Goal: Navigation & Orientation: Find specific page/section

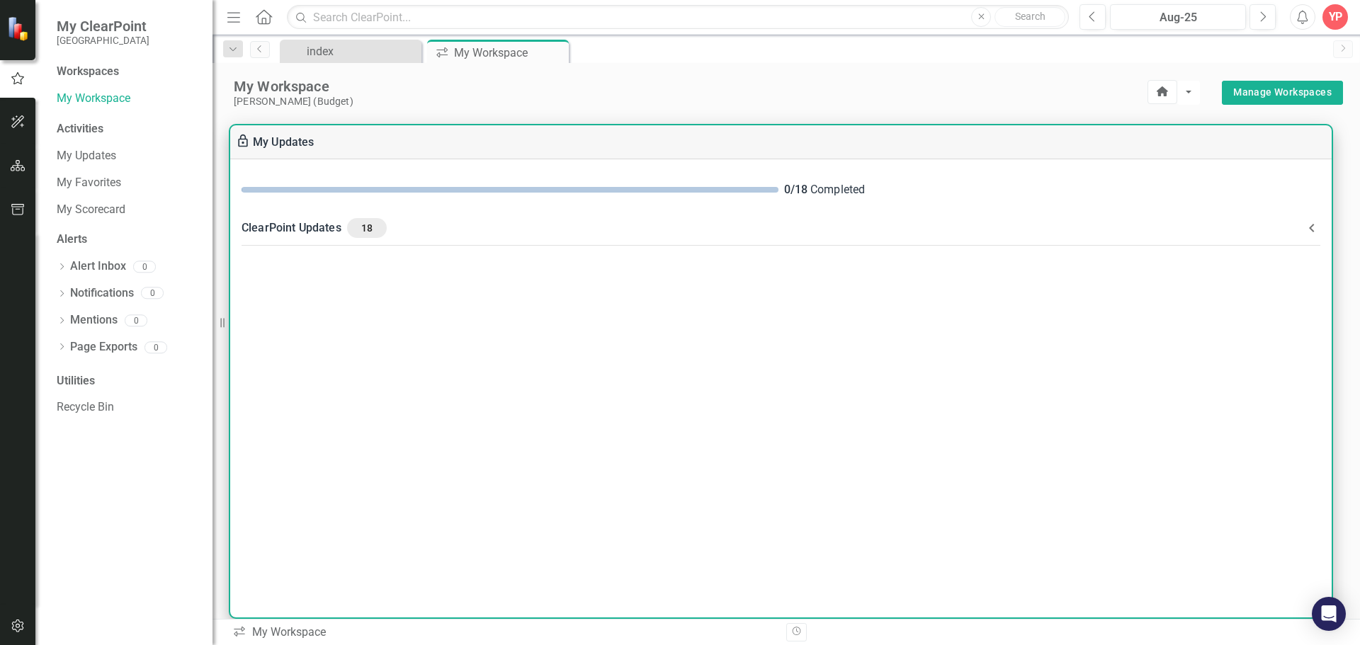
click at [318, 229] on div "ClearPoint Updates 18" at bounding box center [771, 228] width 1061 height 20
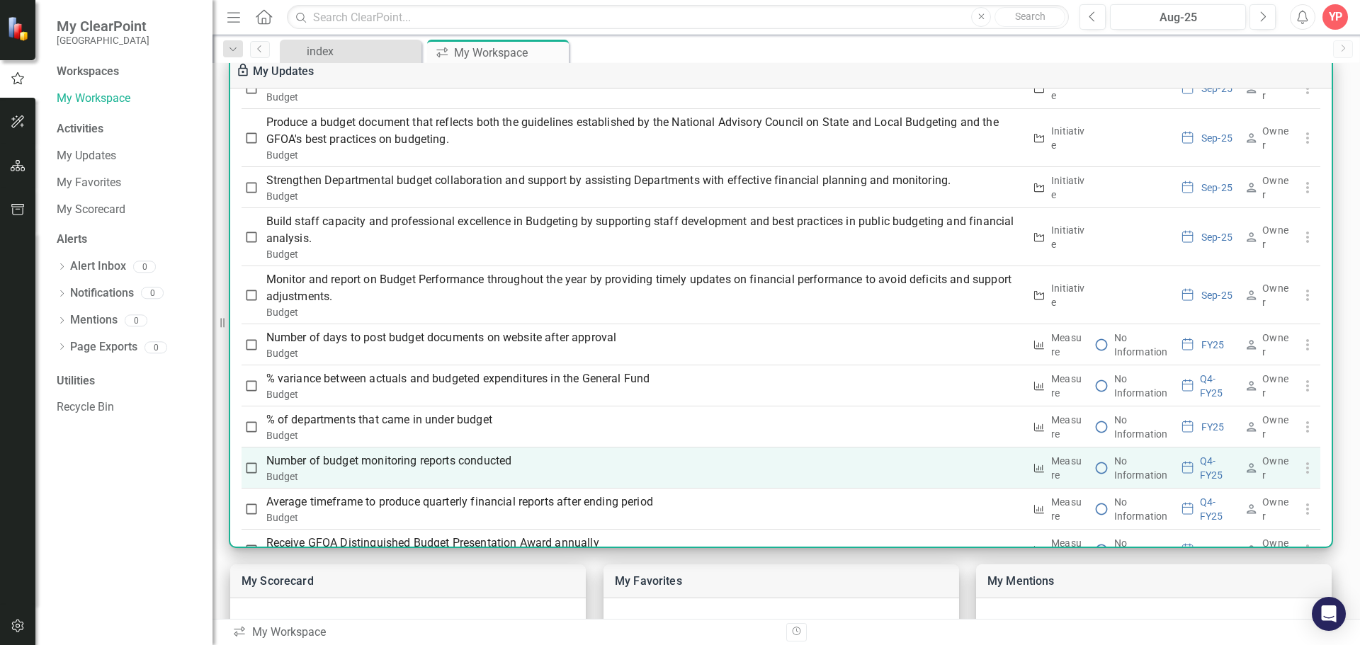
scroll to position [459, 0]
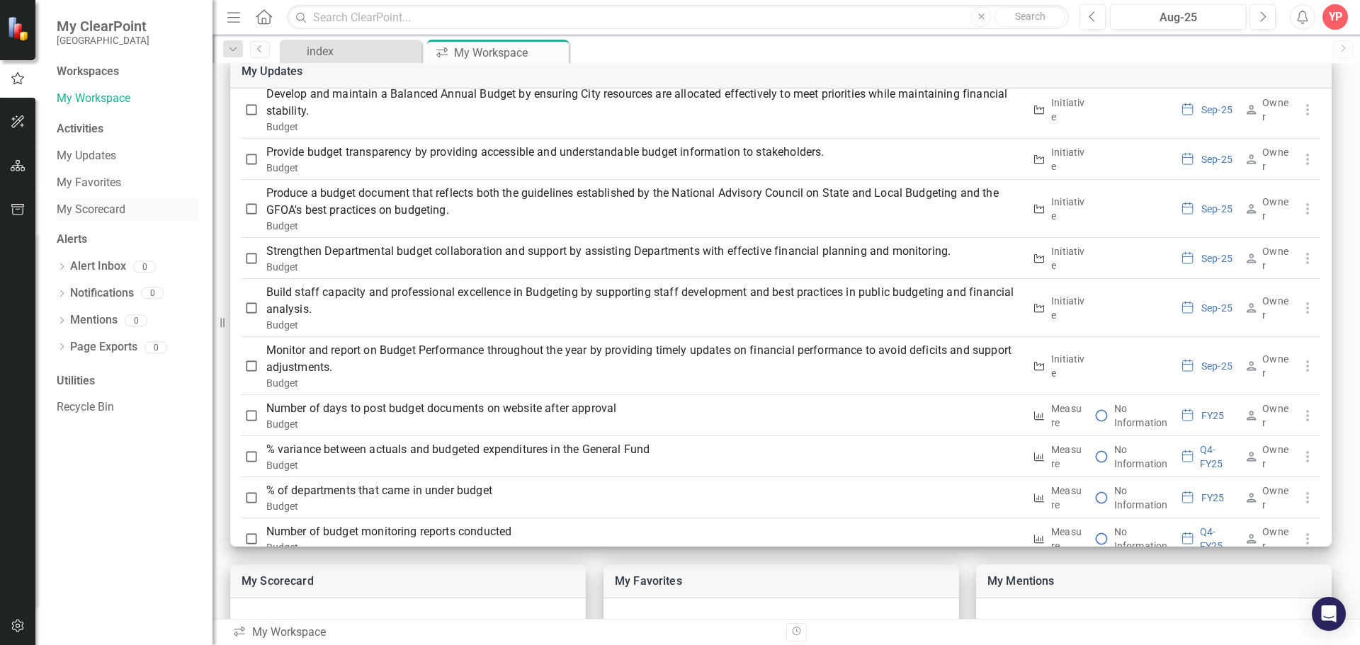
click at [106, 207] on link "My Scorecard" at bounding box center [128, 210] width 142 height 16
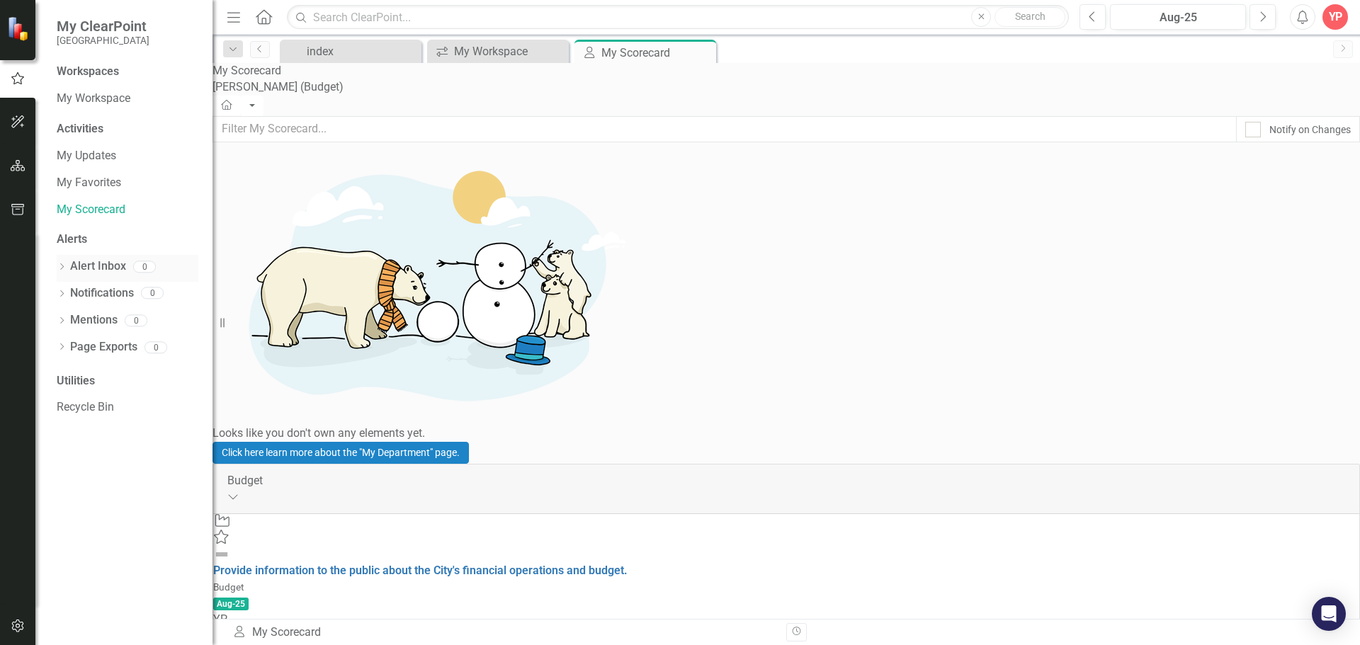
click at [86, 265] on link "Alert Inbox" at bounding box center [98, 266] width 56 height 16
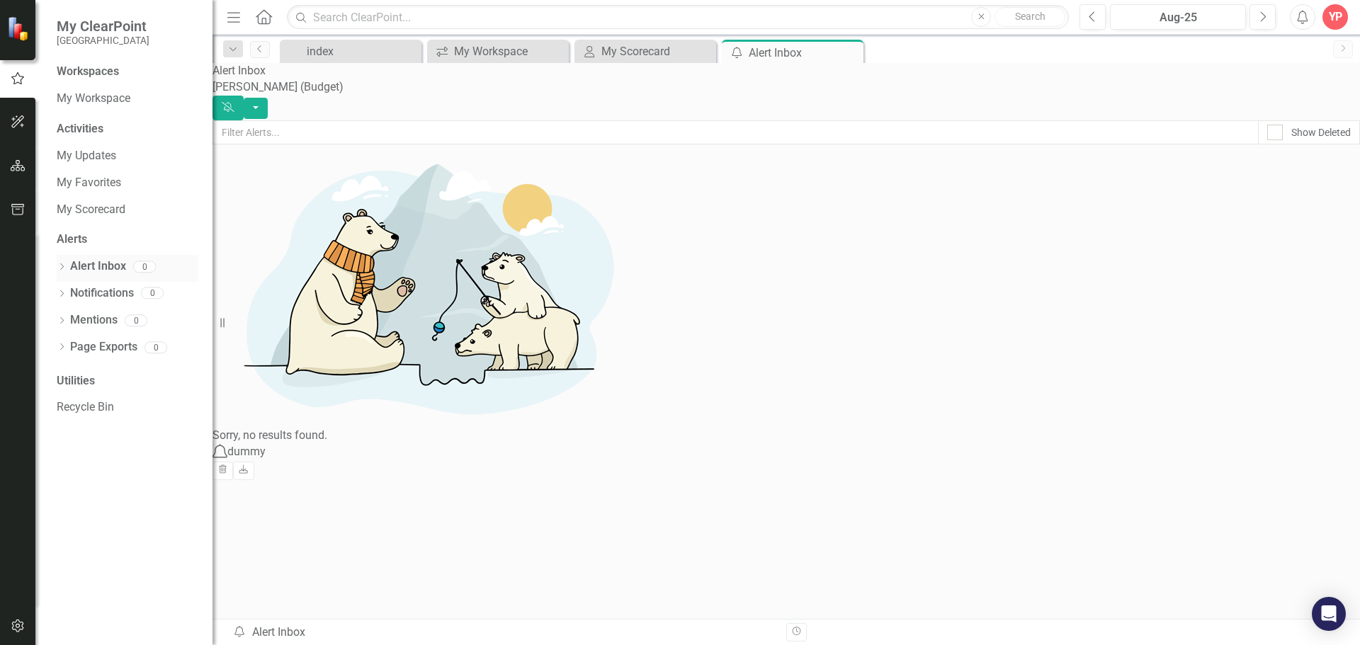
click at [75, 264] on link "Alert Inbox" at bounding box center [98, 266] width 56 height 16
click at [258, 49] on icon "Previous" at bounding box center [259, 49] width 11 height 8
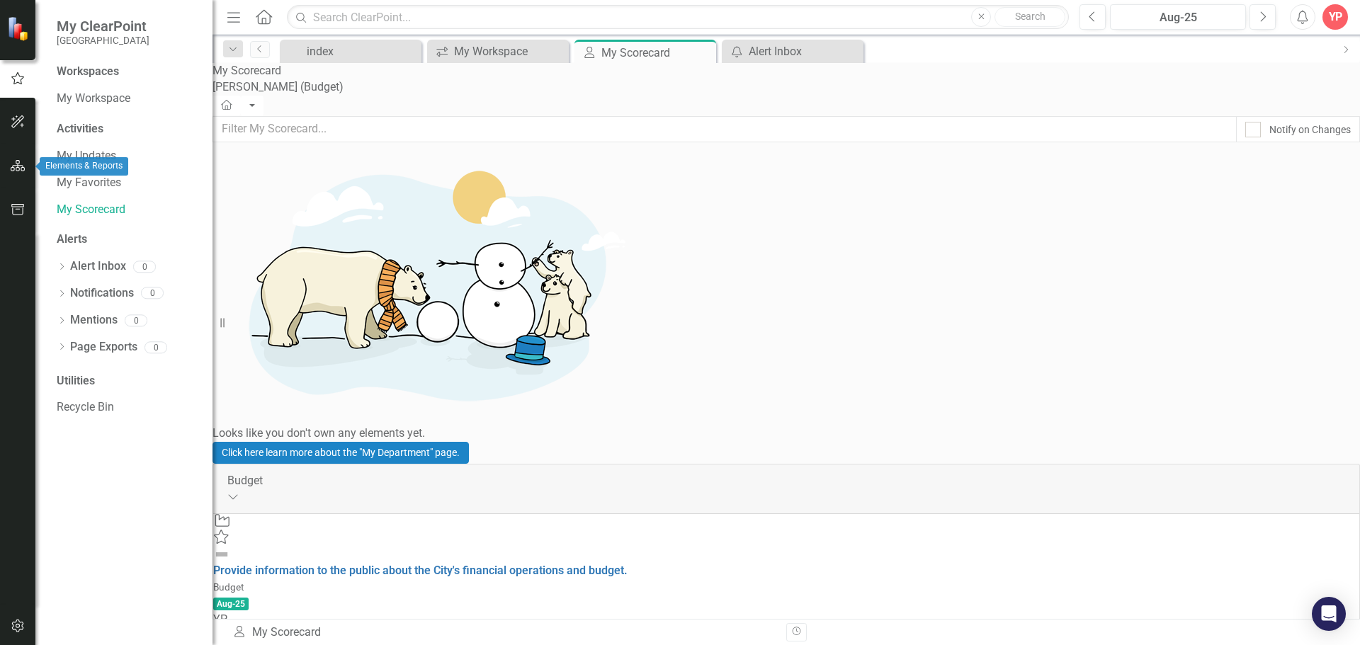
click at [16, 163] on icon "button" at bounding box center [18, 165] width 15 height 11
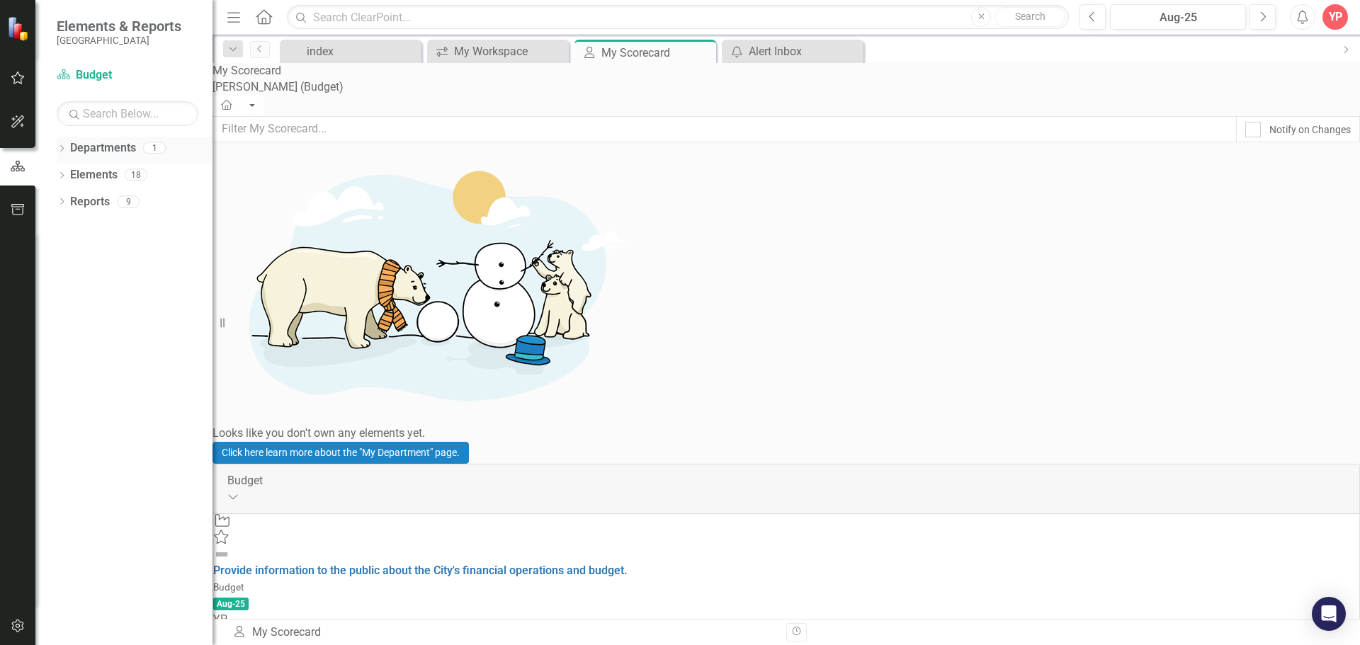
click at [62, 148] on icon "Dropdown" at bounding box center [62, 150] width 10 height 8
click at [92, 175] on link "Budget" at bounding box center [127, 175] width 170 height 16
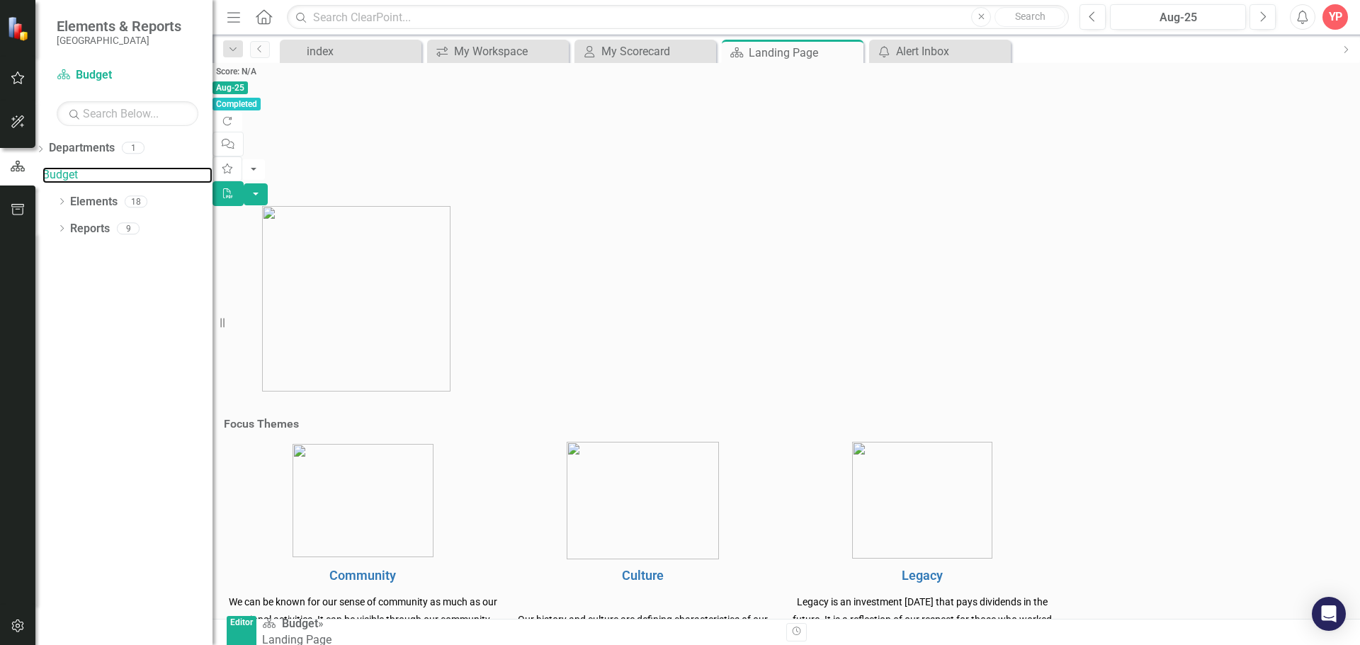
scroll to position [199, 0]
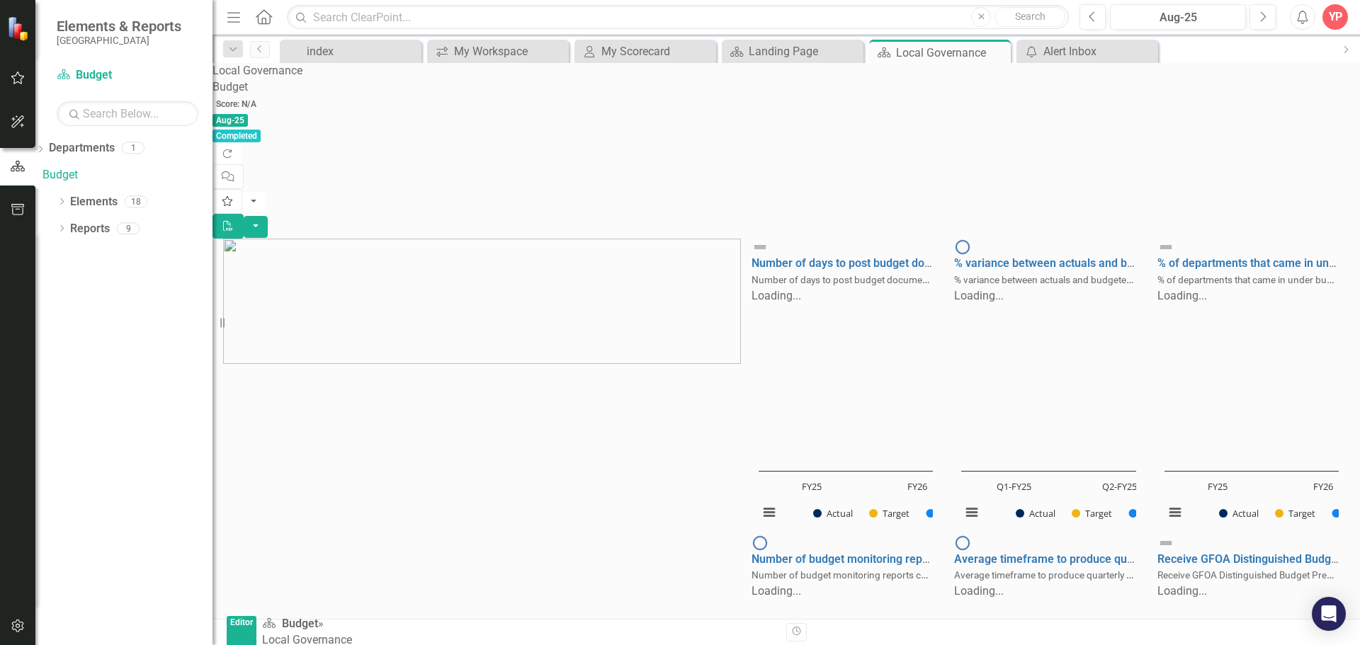
click at [233, 196] on icon "Favorite" at bounding box center [227, 201] width 11 height 10
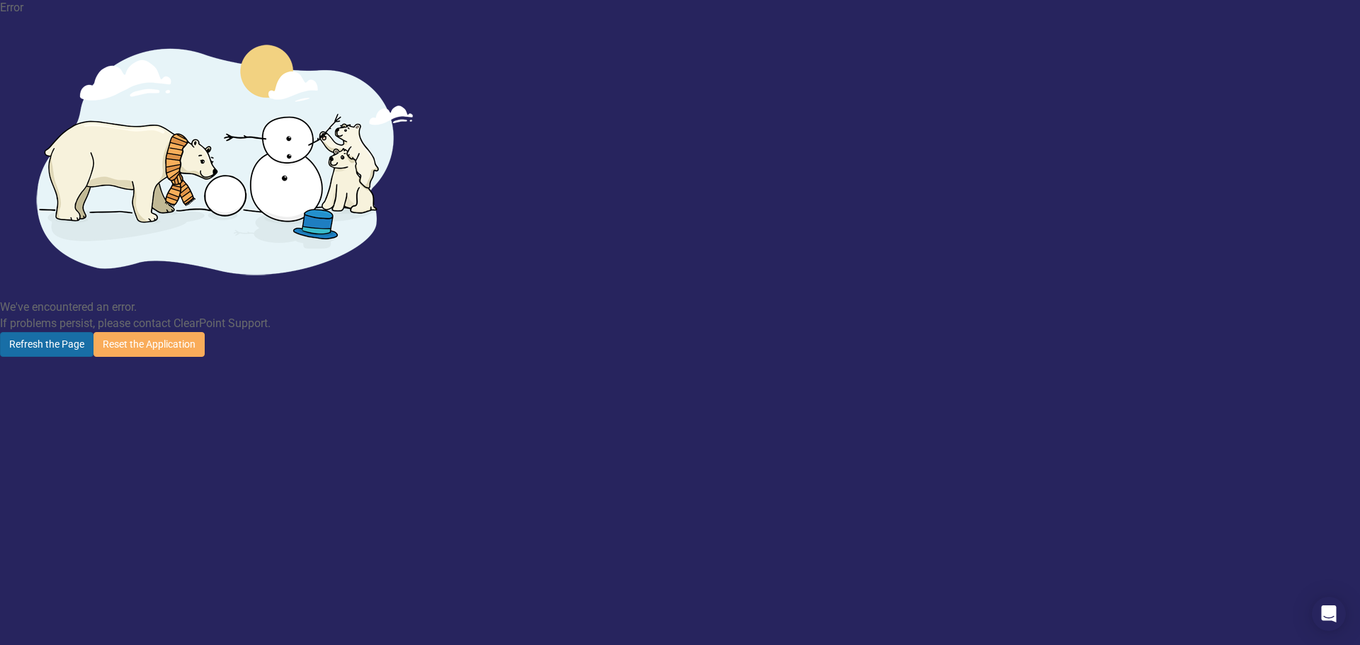
click at [93, 332] on button "Refresh the Page" at bounding box center [46, 344] width 93 height 25
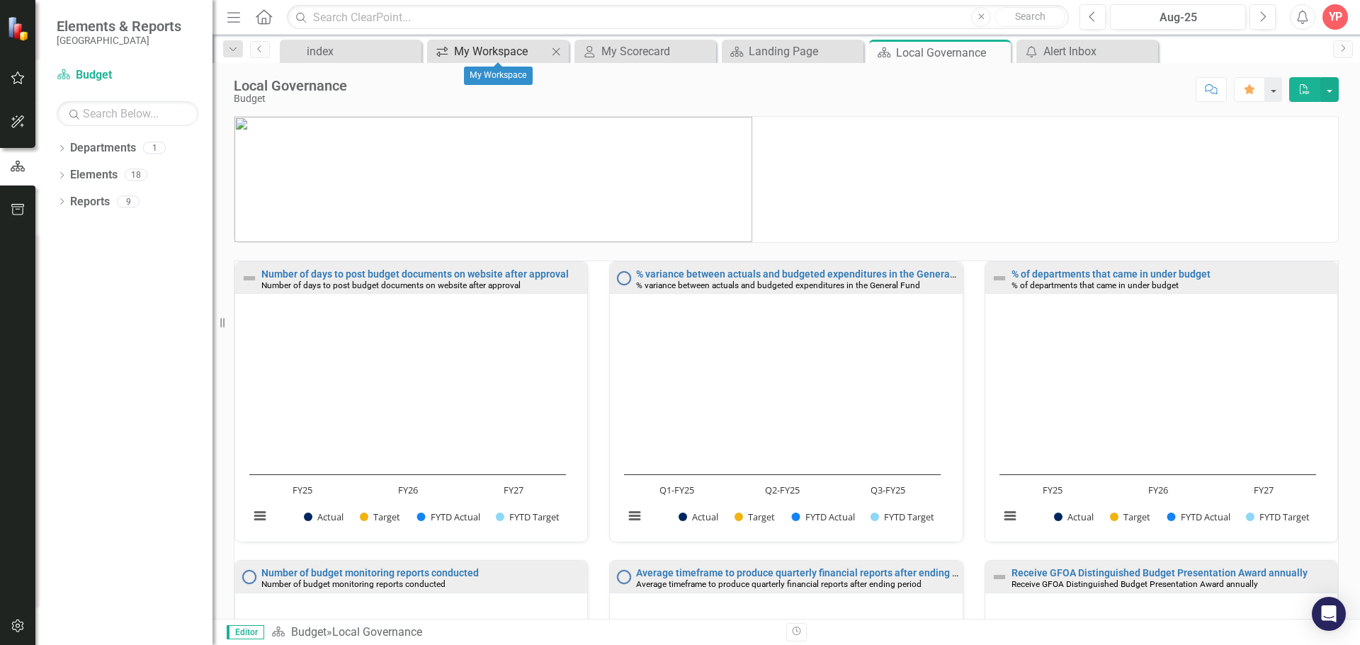
click at [474, 48] on div "My Workspace" at bounding box center [500, 51] width 93 height 18
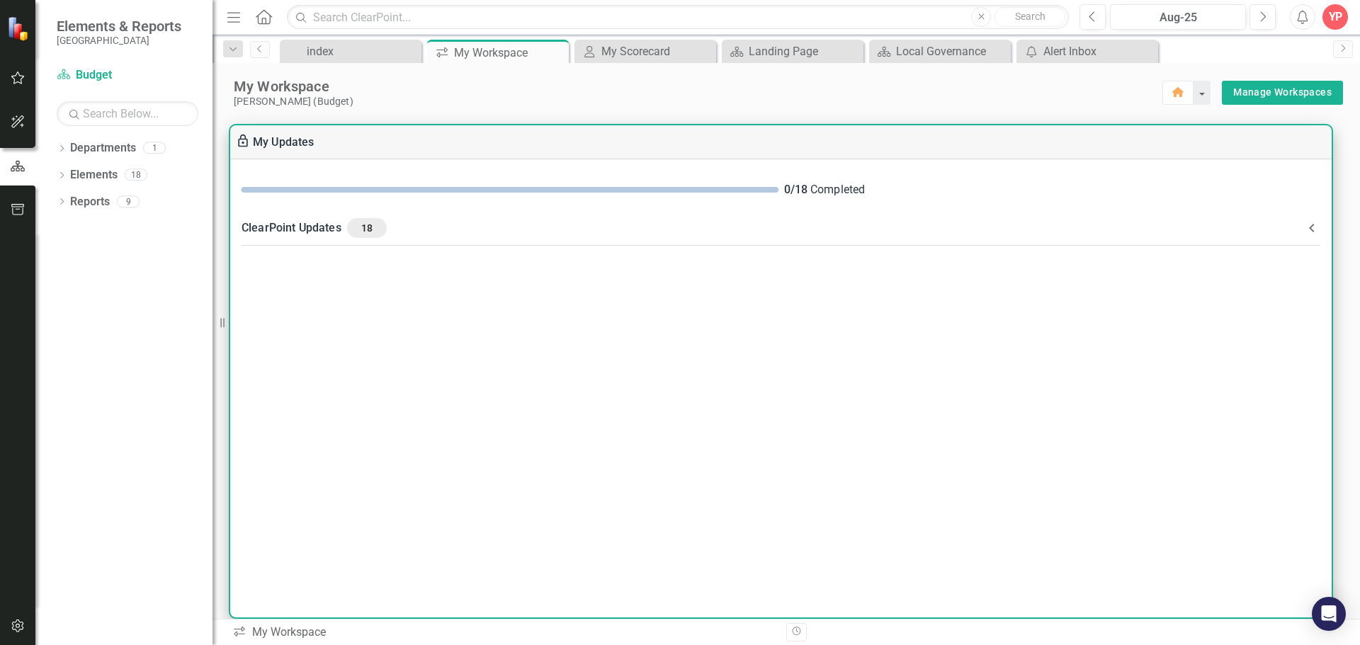
click at [364, 227] on span "18" at bounding box center [367, 228] width 28 height 13
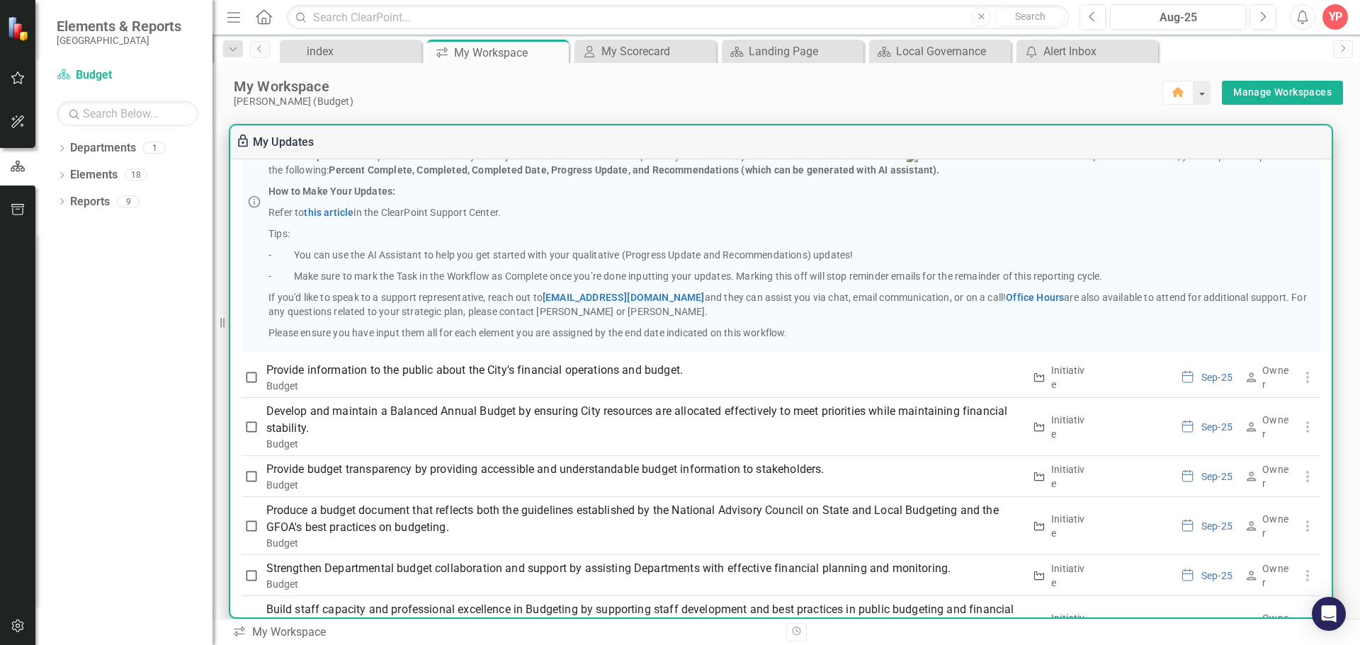
scroll to position [283, 0]
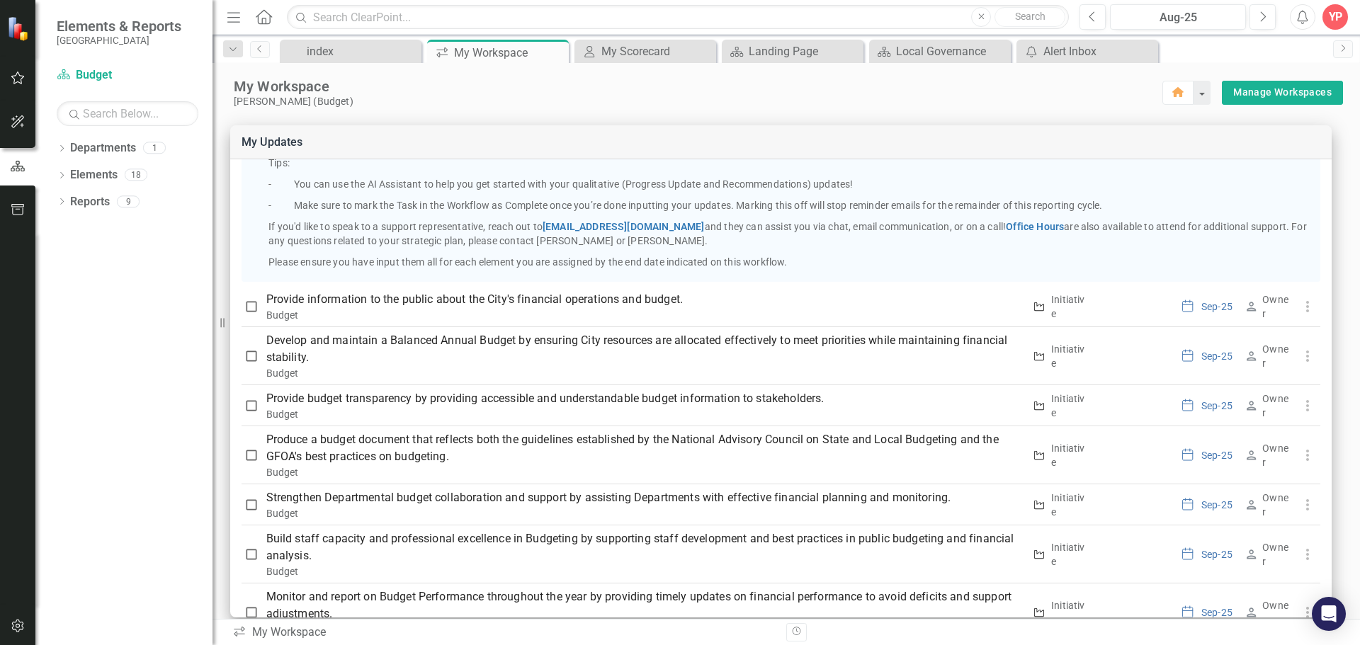
click at [1336, 16] on div "YP" at bounding box center [1334, 16] width 25 height 25
click at [1281, 176] on link "Logout Log Out" at bounding box center [1291, 179] width 112 height 26
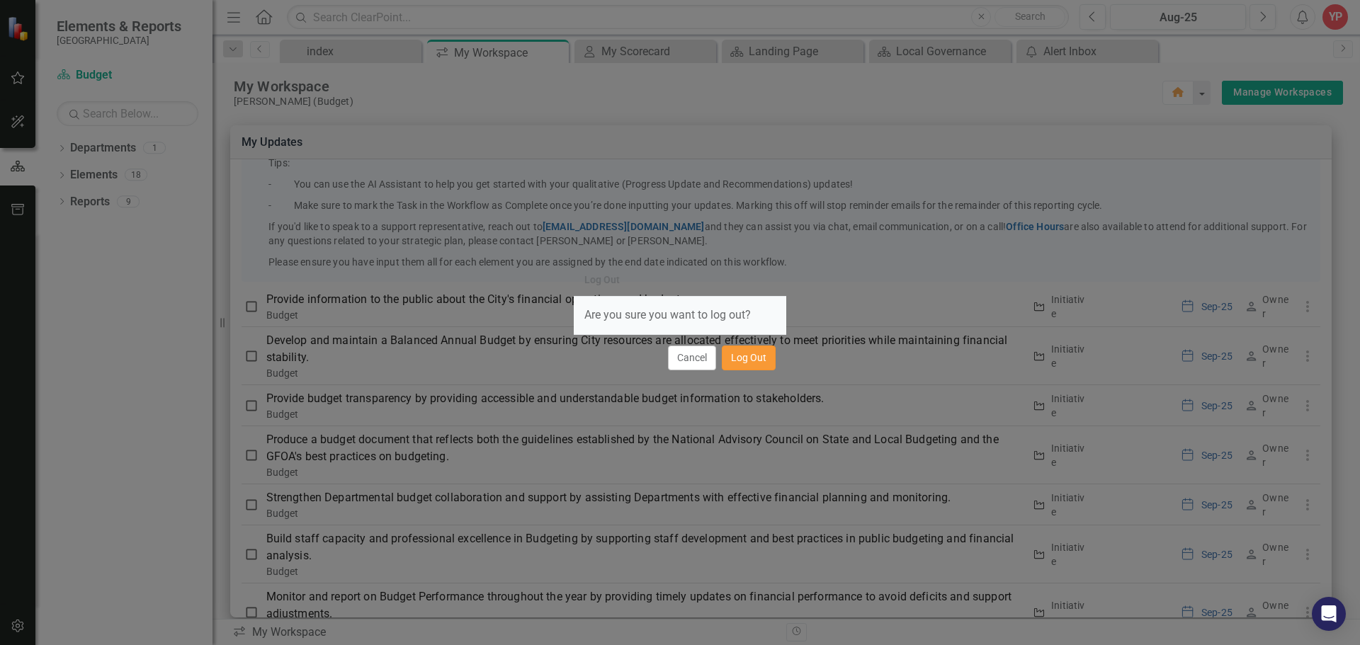
click at [746, 354] on button "Log Out" at bounding box center [749, 358] width 54 height 25
